Goal: Complete application form

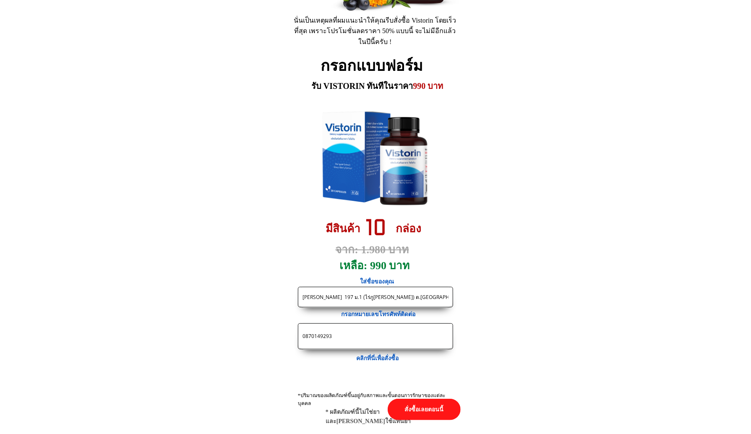
scroll to position [3903, 0]
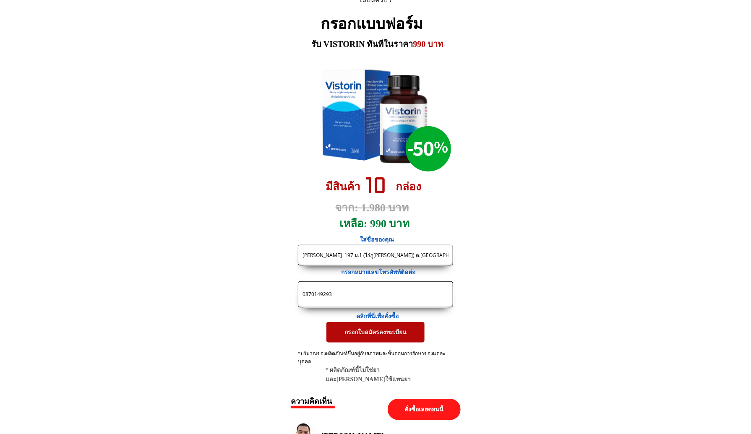
click at [362, 251] on input "[PERSON_NAME] 197 ม.1 (ไร่ภู[PERSON_NAME]) ต.[GEOGRAPHIC_DATA] อ. แก่งกระจาน จ.…" at bounding box center [375, 255] width 150 height 20
paste input "https://[DOMAIN_NAME]/X38F4j?fbclid={fbclid}&utm_campaign={{[DOMAIN_NAME]}}&utm…"
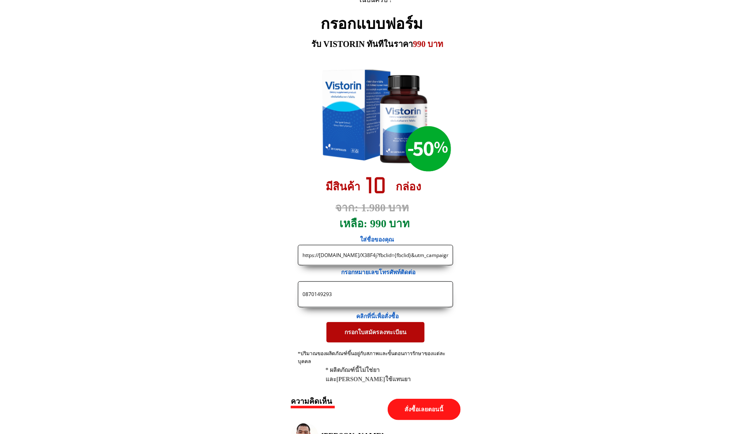
click at [359, 258] on input "https://[DOMAIN_NAME]/X38F4j?fbclid={fbclid}&utm_campaign={{[DOMAIN_NAME]}}&utm…" at bounding box center [375, 255] width 150 height 20
paste input "[PERSON_NAME]"
paste input "35/4 หมู่ 5 ซอยวัดไร่ขิงอำเภอสามพรานจังหวัดนครปฐม"
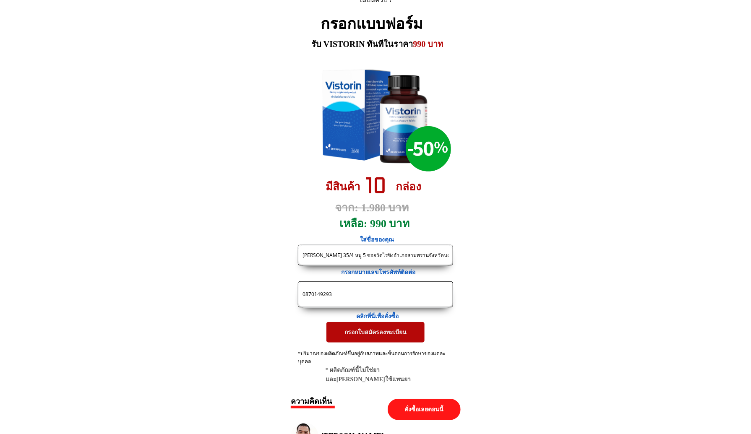
type input "[PERSON_NAME] 35/4 หมู่ 5 ซอยวัดไร่ขิงอำเภอสามพรานจังหวัดนครปฐม"
drag, startPoint x: 350, startPoint y: 291, endPoint x: 144, endPoint y: 274, distance: 205.9
paste input "946747686"
type input "0946747686"
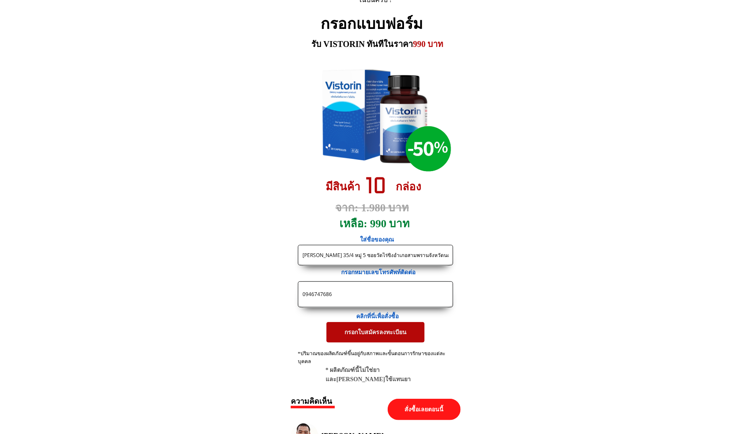
click at [360, 333] on p "กรอกใบสมัครลงทะเบียน" at bounding box center [376, 333] width 106 height 22
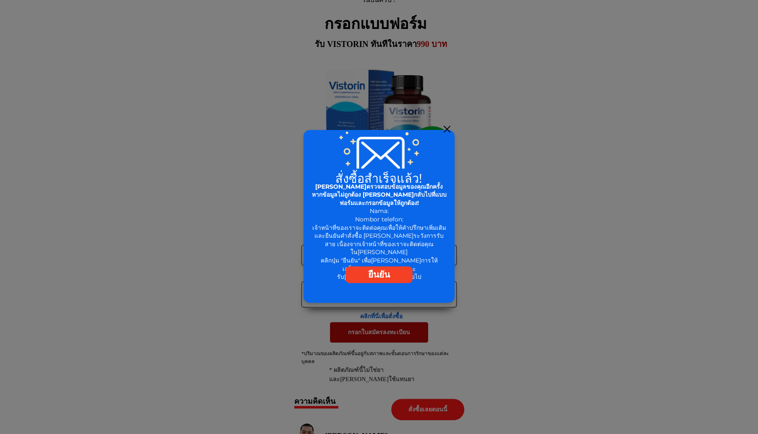
click at [374, 279] on p "ยืนยัน" at bounding box center [378, 274] width 67 height 17
